Goal: Information Seeking & Learning: Learn about a topic

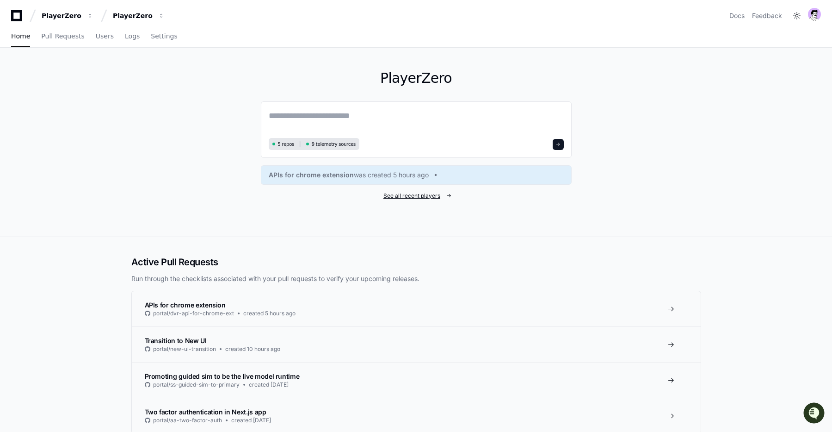
click at [439, 197] on span "See all recent players" at bounding box center [411, 195] width 57 height 7
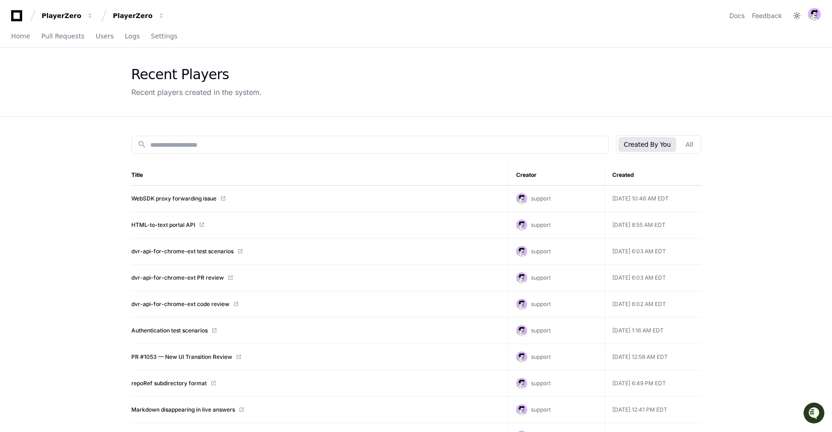
click at [193, 203] on td "WebSDK proxy forwarding issue" at bounding box center [319, 198] width 377 height 26
click at [192, 201] on link "WebSDK proxy forwarding issue" at bounding box center [173, 198] width 85 height 7
